Goal: Task Accomplishment & Management: Complete application form

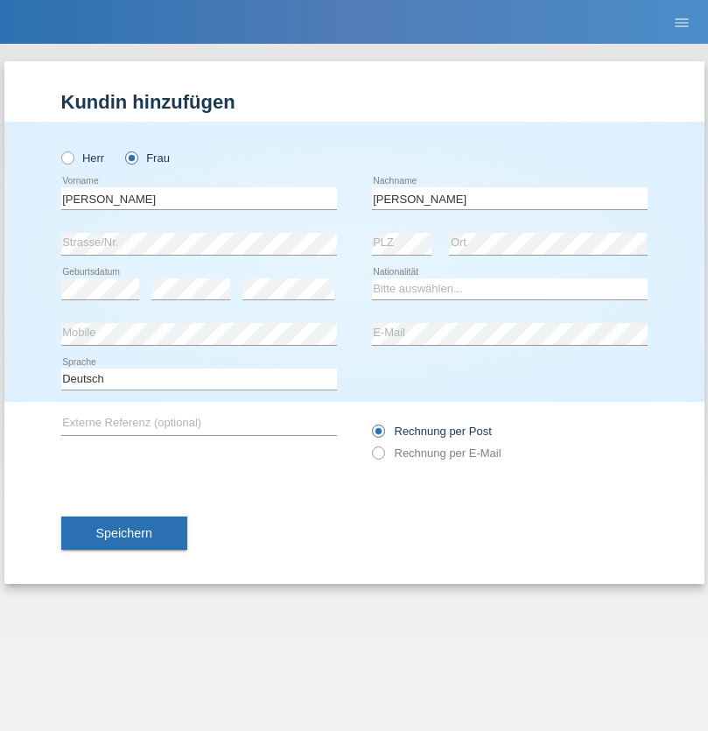
type input "[PERSON_NAME]"
select select "IT"
select select "C"
select select "15"
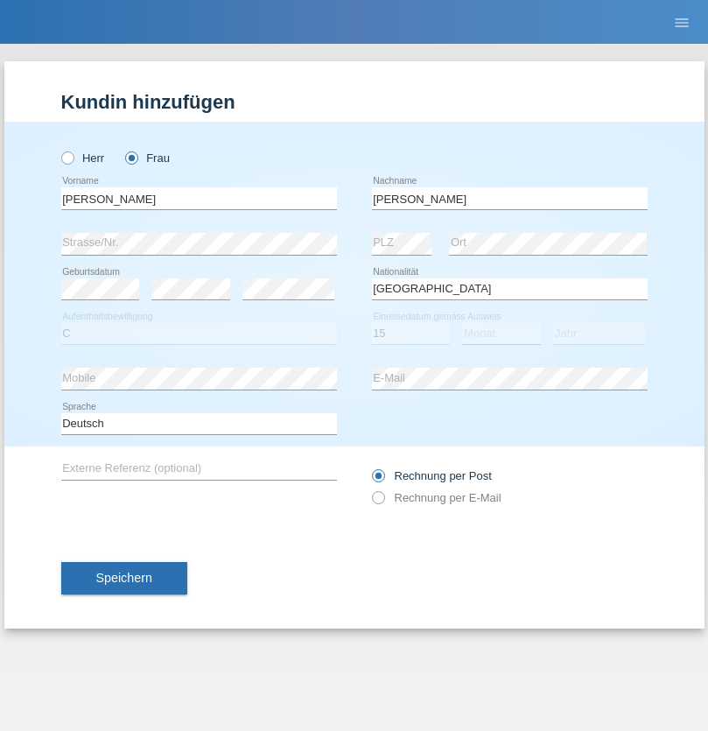
select select "06"
select select "2018"
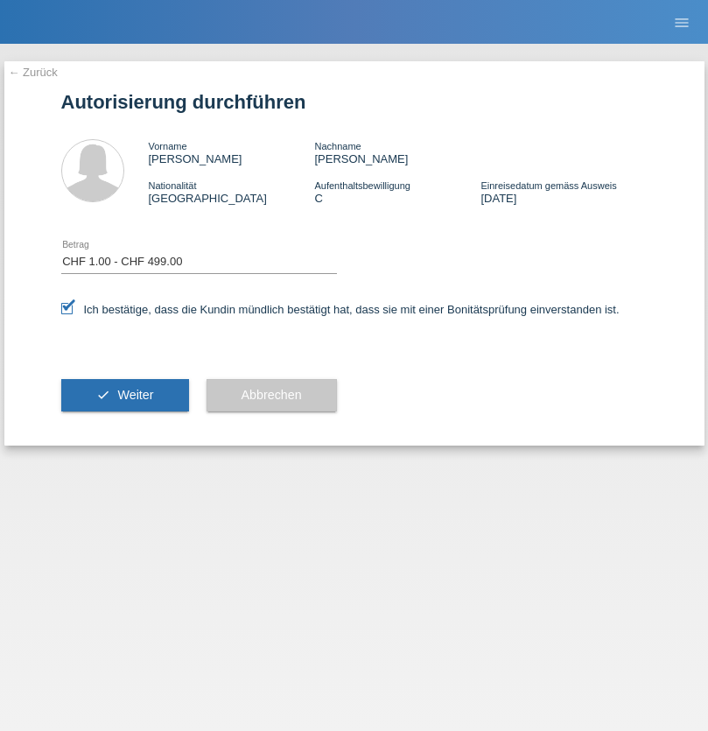
select select "1"
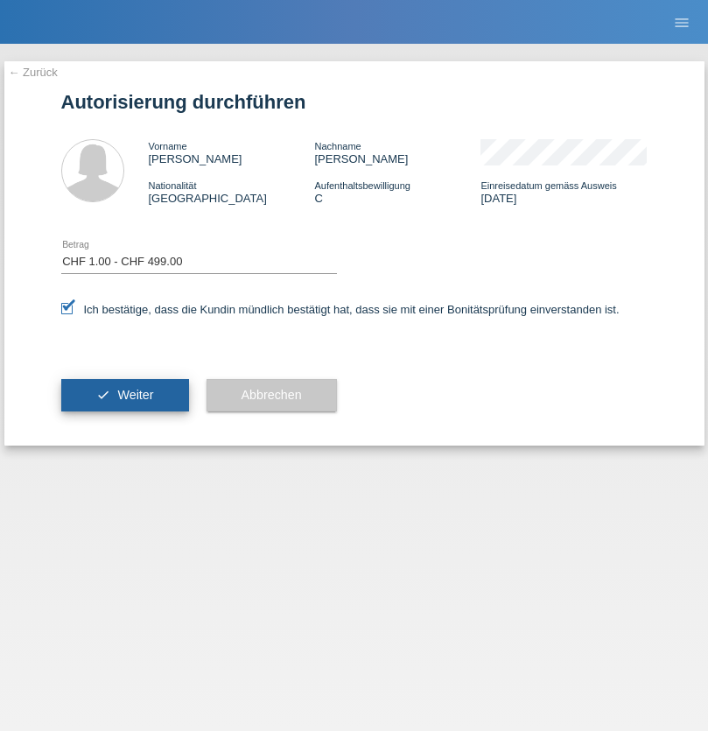
click at [124, 395] on span "Weiter" at bounding box center [135, 395] width 36 height 14
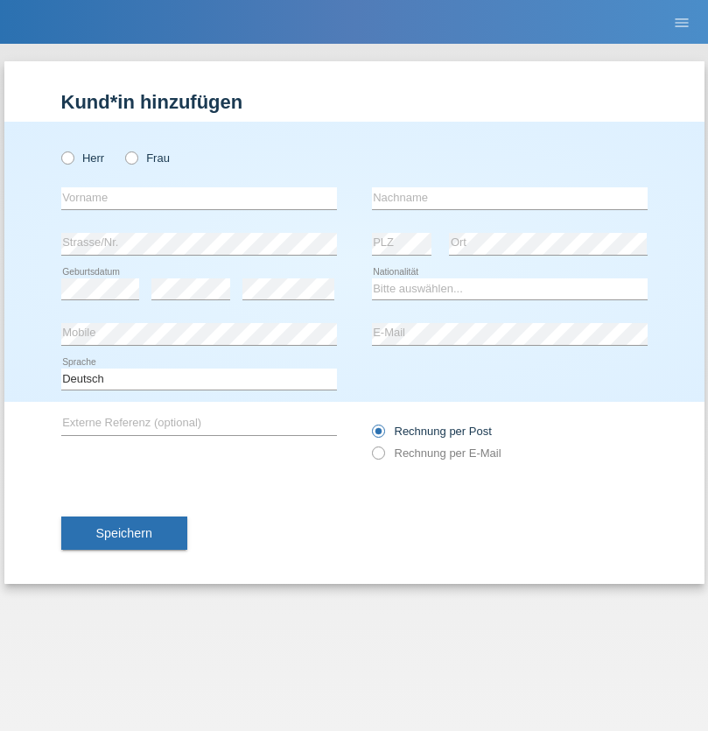
radio input "true"
click at [199, 198] on input "text" at bounding box center [199, 198] width 276 height 22
type input "firat"
click at [510, 198] on input "text" at bounding box center [510, 198] width 276 height 22
type input "kara"
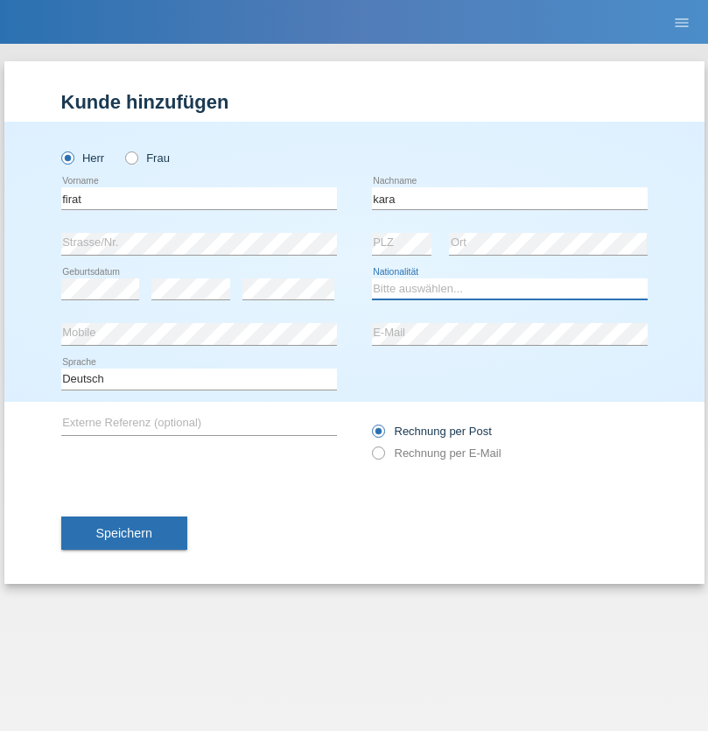
select select "CH"
radio input "true"
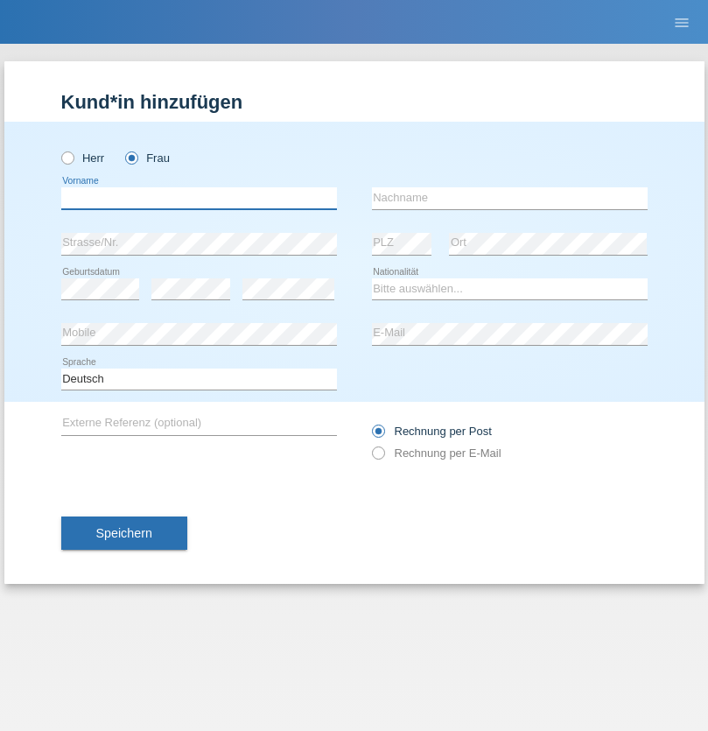
click at [199, 198] on input "text" at bounding box center [199, 198] width 276 height 22
type input "[PERSON_NAME]"
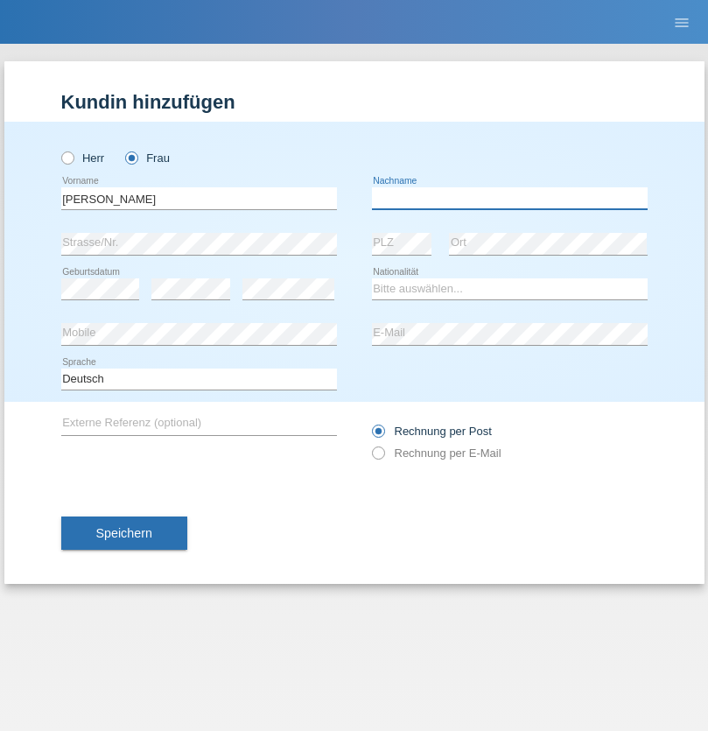
click at [510, 198] on input "text" at bounding box center [510, 198] width 276 height 22
type input "Santos"
select select "PT"
select select "C"
select select "05"
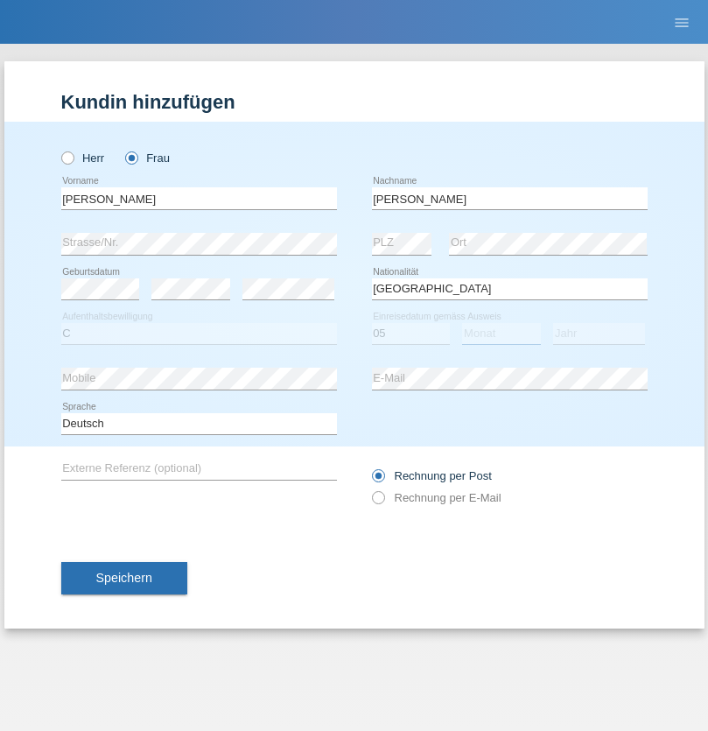
select select "12"
select select "2000"
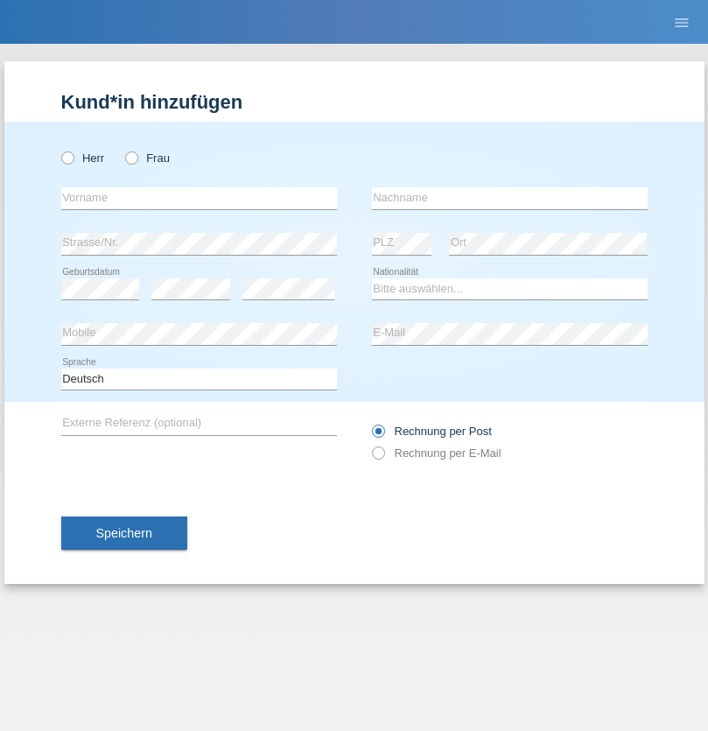
radio input "true"
click at [199, 198] on input "text" at bounding box center [199, 198] width 276 height 22
type input "Anett"
click at [510, 198] on input "text" at bounding box center [510, 198] width 276 height 22
type input "Tanner"
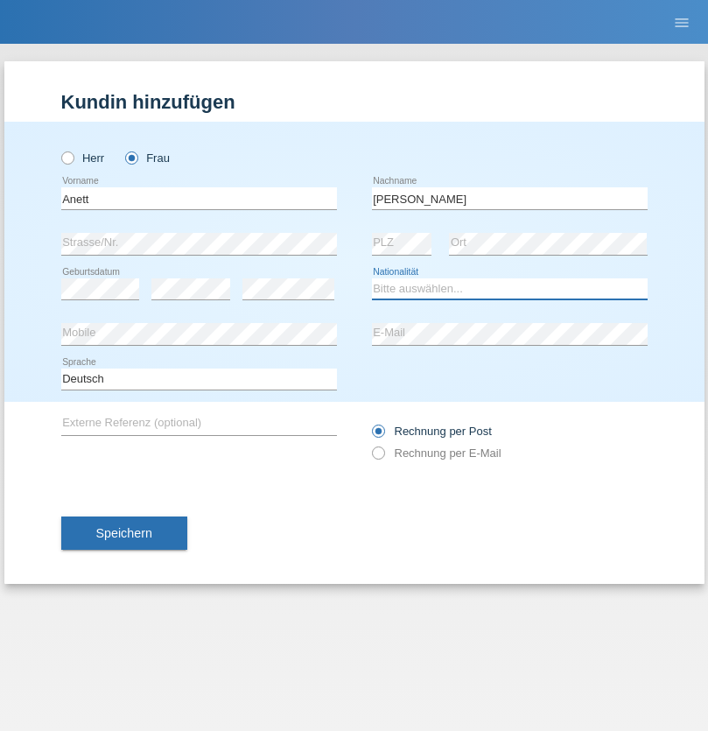
select select "HU"
select select "C"
select select "04"
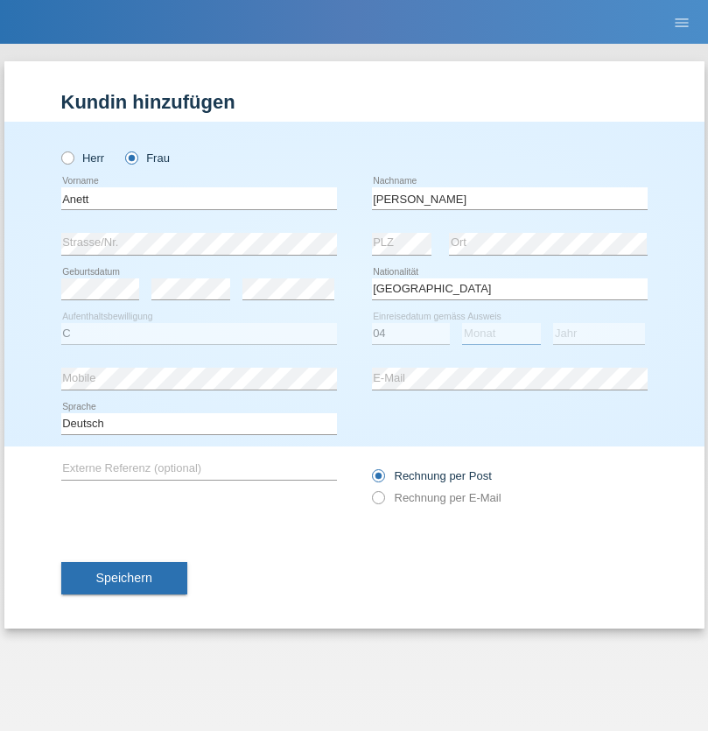
select select "09"
select select "2021"
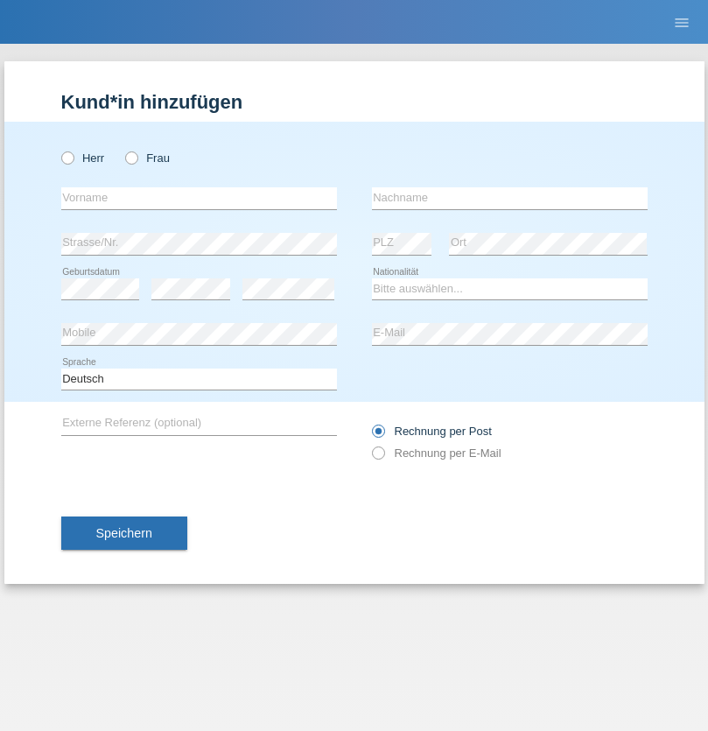
radio input "true"
click at [199, 198] on input "text" at bounding box center [199, 198] width 276 height 22
type input "Tanja"
click at [510, 198] on input "text" at bounding box center [510, 198] width 276 height 22
type input "Hirsiger"
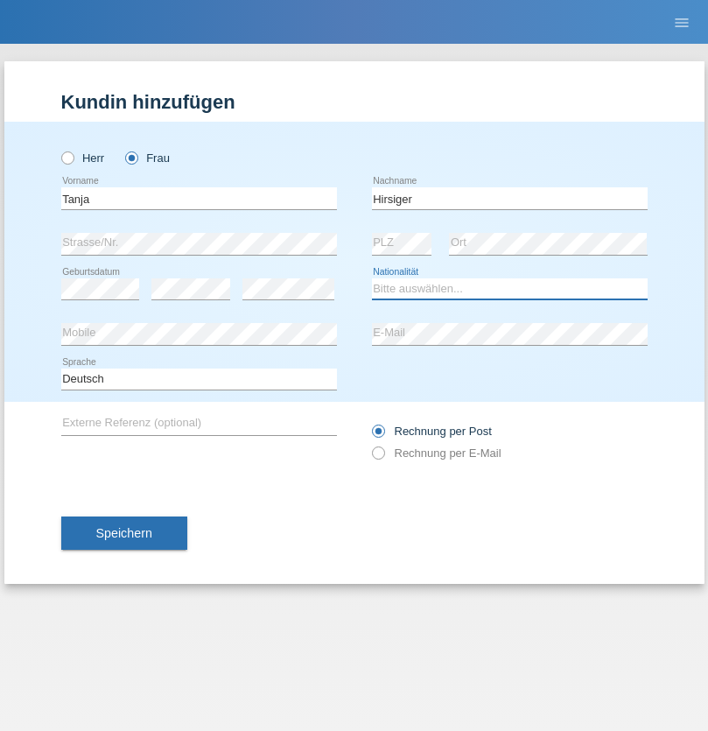
select select "CH"
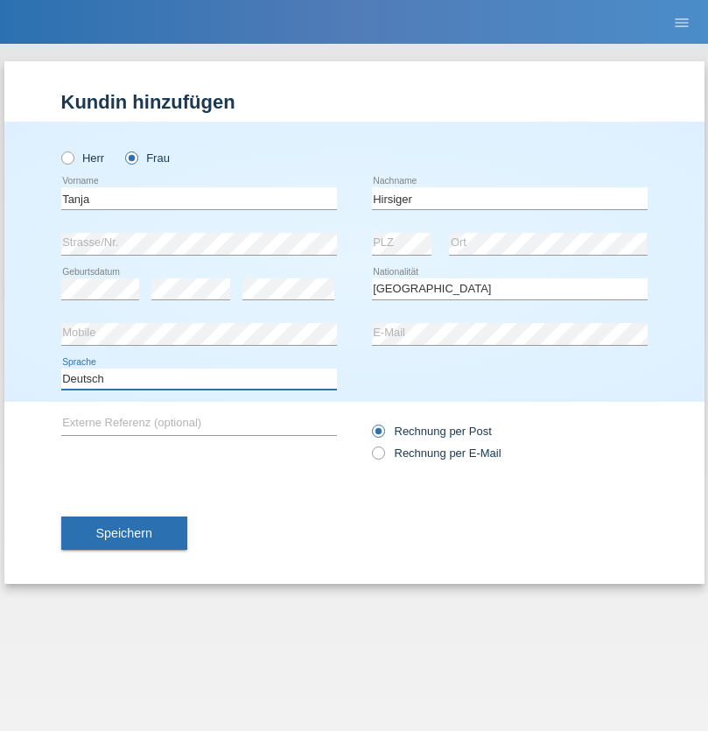
select select "en"
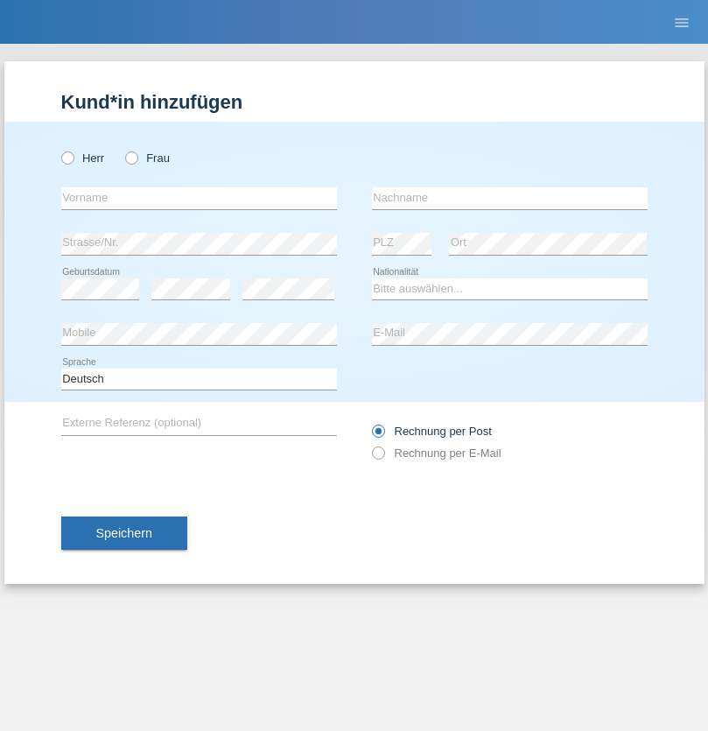
radio input "true"
click at [199, 198] on input "text" at bounding box center [199, 198] width 276 height 22
type input "Ketty"
click at [510, 198] on input "text" at bounding box center [510, 198] width 276 height 22
type input "Kalupnath"
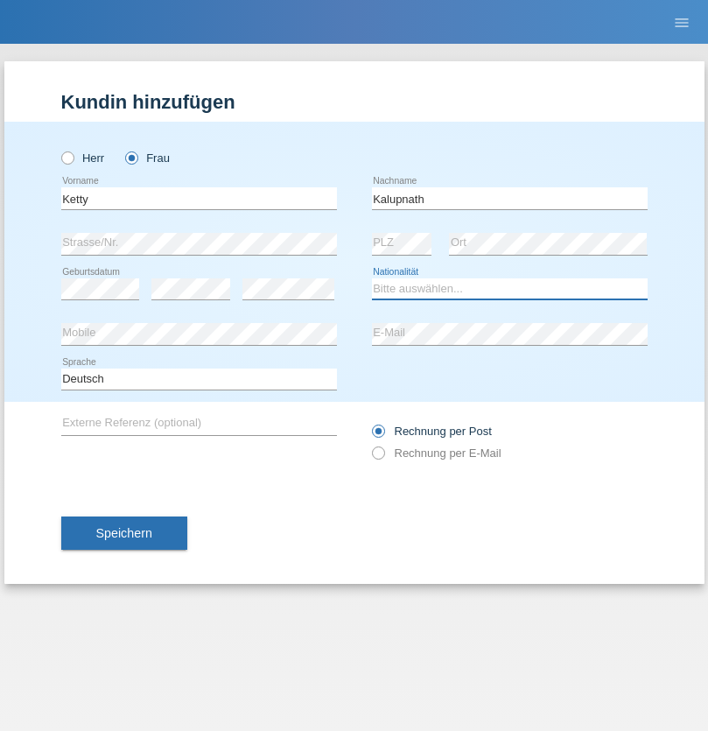
select select "CH"
